Goal: Information Seeking & Learning: Learn about a topic

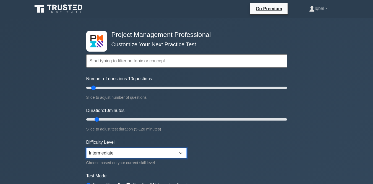
click at [180, 152] on select "Beginner Intermediate Expert" at bounding box center [136, 153] width 100 height 11
select select "expert"
click at [86, 148] on select "Beginner Intermediate Expert" at bounding box center [136, 153] width 100 height 11
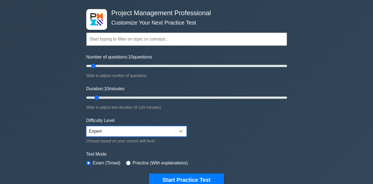
scroll to position [55, 0]
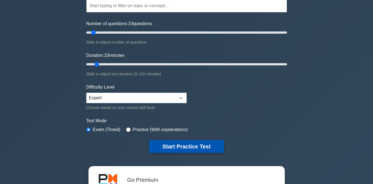
click at [182, 148] on button "Start Practice Test" at bounding box center [186, 146] width 75 height 13
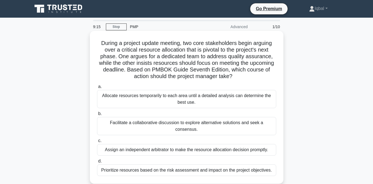
click at [218, 123] on div "Facilitate a collaborative discussion to explore alternative solutions and seek…" at bounding box center [186, 126] width 179 height 18
click at [97, 116] on input "b. Facilitate a collaborative discussion to explore alternative solutions and s…" at bounding box center [97, 114] width 0 height 4
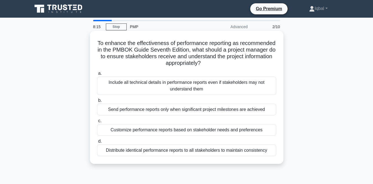
click at [259, 111] on div "Send performance reports only when significant project milestones are achieved" at bounding box center [186, 110] width 179 height 12
click at [97, 103] on input "b. Send performance reports only when significant project milestones are achiev…" at bounding box center [97, 101] width 0 height 4
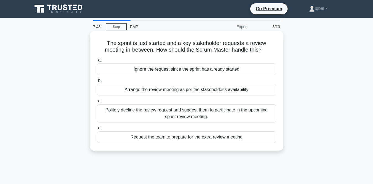
click at [231, 115] on div "Politely decline the review request and suggest them to participate in the upco…" at bounding box center [186, 114] width 179 height 18
click at [97, 103] on input "c. Politely decline the review request and suggest them to participate in the u…" at bounding box center [97, 102] width 0 height 4
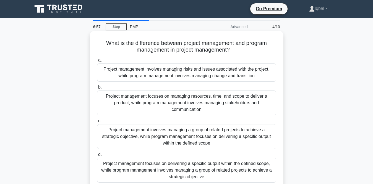
click at [193, 176] on div "Project management focuses on delivering a specific output within the defined s…" at bounding box center [186, 170] width 179 height 25
click at [97, 157] on input "d. Project management focuses on delivering a specific output within the define…" at bounding box center [97, 155] width 0 height 4
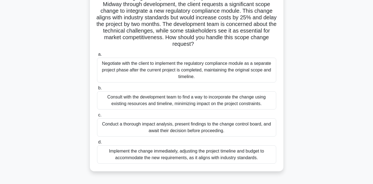
scroll to position [55, 0]
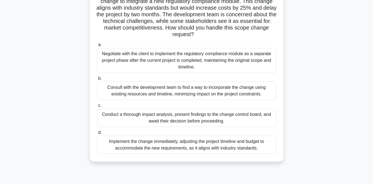
click at [167, 122] on div "Conduct a thorough impact analysis, present findings to the change control boar…" at bounding box center [186, 118] width 179 height 18
click at [97, 108] on input "c. Conduct a thorough impact analysis, present findings to the change control b…" at bounding box center [97, 106] width 0 height 4
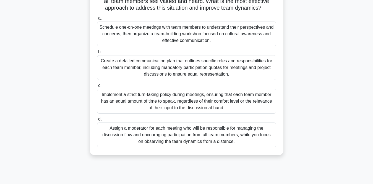
scroll to position [83, 0]
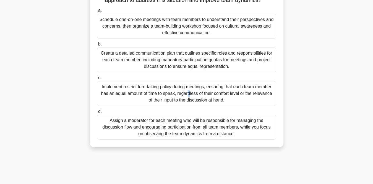
click at [138, 95] on div "Implement a strict turn-taking policy during meetings, ensuring that each team …" at bounding box center [186, 93] width 179 height 25
click at [163, 99] on div "Implement a strict turn-taking policy during meetings, ensuring that each team …" at bounding box center [186, 93] width 179 height 25
click at [97, 80] on input "c. Implement a strict turn-taking policy during meetings, ensuring that each te…" at bounding box center [97, 78] width 0 height 4
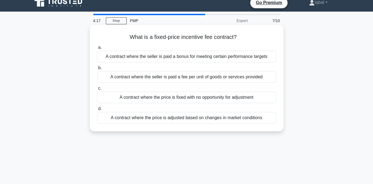
scroll to position [0, 0]
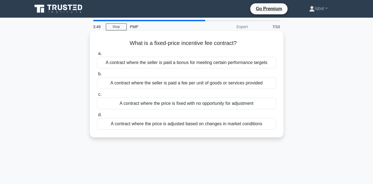
click at [192, 59] on div "A contract where the seller is paid a bonus for meeting certain performance tar…" at bounding box center [186, 63] width 179 height 12
click at [97, 56] on input "a. A contract where the seller is paid a bonus for meeting certain performance …" at bounding box center [97, 54] width 0 height 4
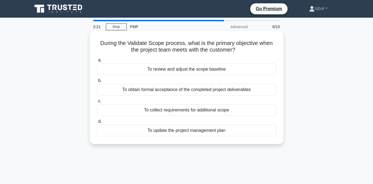
click at [200, 71] on div "To review and adjust the scope baseline" at bounding box center [186, 70] width 179 height 12
click at [97, 62] on input "a. To review and adjust the scope baseline" at bounding box center [97, 61] width 0 height 4
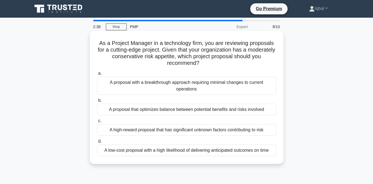
click at [158, 109] on div "A proposal that optimizes balance between potential benefits and risks involved" at bounding box center [186, 110] width 179 height 12
click at [97, 103] on input "b. A proposal that optimizes balance between potential benefits and risks invol…" at bounding box center [97, 101] width 0 height 4
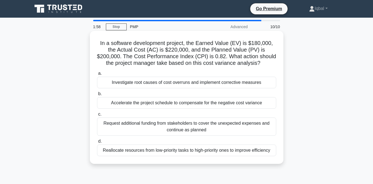
click at [224, 84] on div "Investigate root causes of cost overruns and implement corrective measures" at bounding box center [186, 83] width 179 height 12
click at [97, 75] on input "a. Investigate root causes of cost overruns and implement corrective measures" at bounding box center [97, 74] width 0 height 4
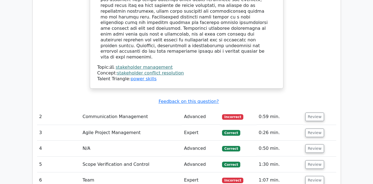
scroll to position [774, 0]
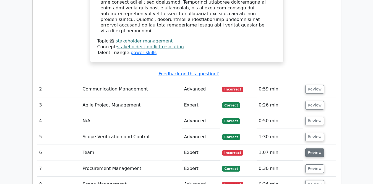
click at [312, 149] on button "Review" at bounding box center [314, 153] width 19 height 9
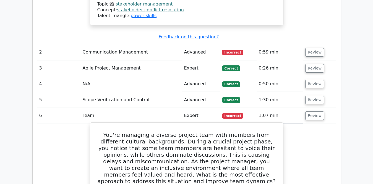
scroll to position [857, 0]
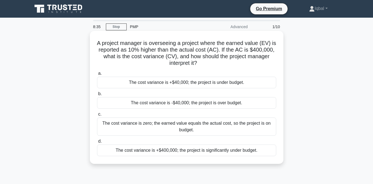
click at [165, 106] on div "The cost variance is -$40,000; the project is over budget." at bounding box center [186, 103] width 179 height 12
click at [97, 96] on input "b. The cost variance is -$40,000; the project is over budget." at bounding box center [97, 94] width 0 height 4
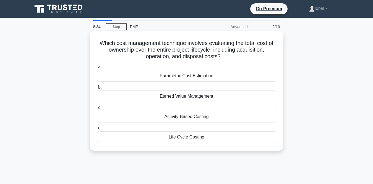
click at [171, 98] on div "Earned Value Management" at bounding box center [186, 97] width 179 height 12
click at [97, 89] on input "b. Earned Value Management" at bounding box center [97, 88] width 0 height 4
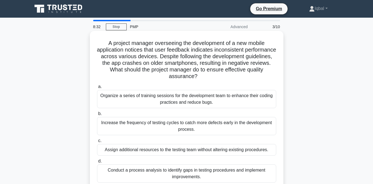
click at [178, 125] on div "Increase the frequency of testing cycles to catch more defects early in the dev…" at bounding box center [186, 126] width 179 height 18
click at [97, 116] on input "b. Increase the frequency of testing cycles to catch more defects early in the …" at bounding box center [97, 114] width 0 height 4
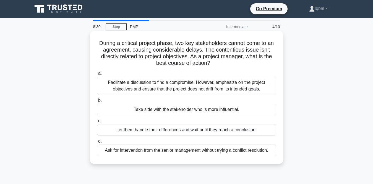
click at [175, 106] on div "Take side with the stakeholder who is more influential." at bounding box center [186, 110] width 179 height 12
click at [97, 103] on input "b. Take side with the stakeholder who is more influential." at bounding box center [97, 101] width 0 height 4
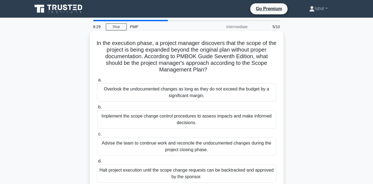
click at [189, 172] on div "Halt project execution until the scope change requests can be backtracked and a…" at bounding box center [186, 174] width 179 height 18
click at [97, 163] on input "d. Halt project execution until the scope change requests can be backtracked an…" at bounding box center [97, 162] width 0 height 4
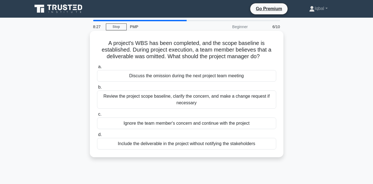
click at [165, 75] on div "Discuss the omission during the next project team meeting" at bounding box center [186, 76] width 179 height 12
click at [97, 69] on input "a. Discuss the omission during the next project team meeting" at bounding box center [97, 67] width 0 height 4
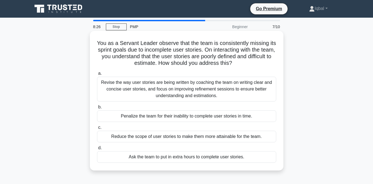
click at [177, 137] on div "Reduce the scope of user stories to make them more attainable for the team." at bounding box center [186, 137] width 179 height 12
click at [97, 130] on input "c. Reduce the scope of user stories to make them more attainable for the team." at bounding box center [97, 128] width 0 height 4
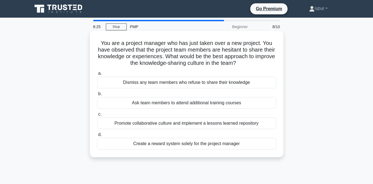
click at [174, 103] on div "Ask team members to attend additional training courses" at bounding box center [186, 103] width 179 height 12
click at [97, 96] on input "b. Ask team members to attend additional training courses" at bounding box center [97, 94] width 0 height 4
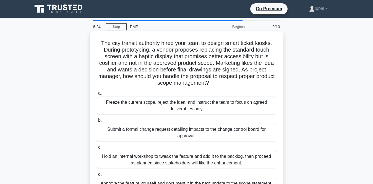
click at [181, 129] on div "Submit a formal change request detailing impacts to the change control board fo…" at bounding box center [186, 133] width 179 height 18
click at [97, 123] on input "b. Submit a formal change request detailing impacts to the change control board…" at bounding box center [97, 121] width 0 height 4
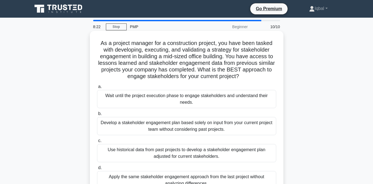
click at [192, 98] on div "Wait until the project execution phase to engage stakeholders and understand th…" at bounding box center [186, 99] width 179 height 18
click at [97, 89] on input "a. Wait until the project execution phase to engage stakeholders and understand…" at bounding box center [97, 87] width 0 height 4
